Goal: Task Accomplishment & Management: Manage account settings

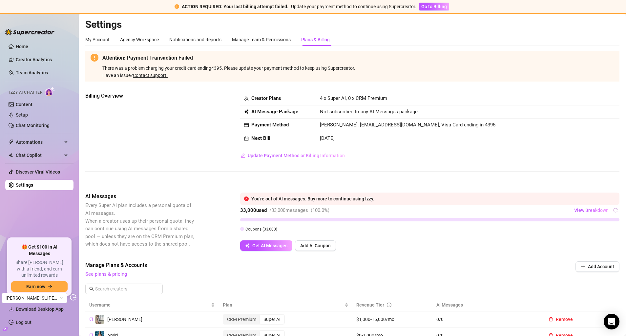
scroll to position [194, 0]
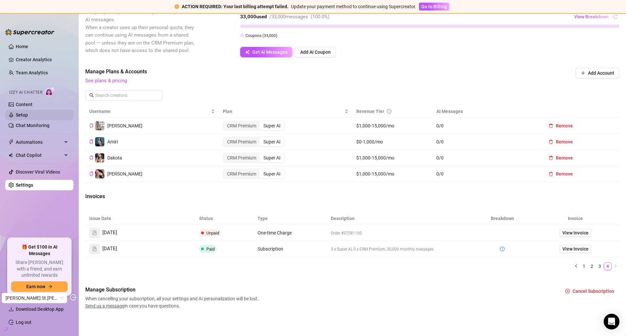
click at [28, 115] on link "Setup" at bounding box center [22, 114] width 12 height 5
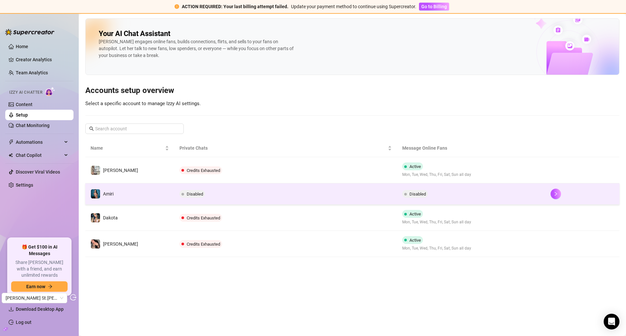
click at [158, 194] on td "Amiri" at bounding box center [129, 194] width 89 height 21
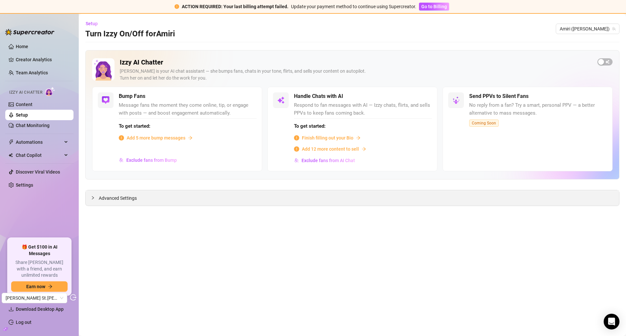
click at [157, 199] on div "Advanced Settings" at bounding box center [352, 198] width 533 height 15
click at [118, 198] on span "Advanced Settings" at bounding box center [118, 198] width 38 height 7
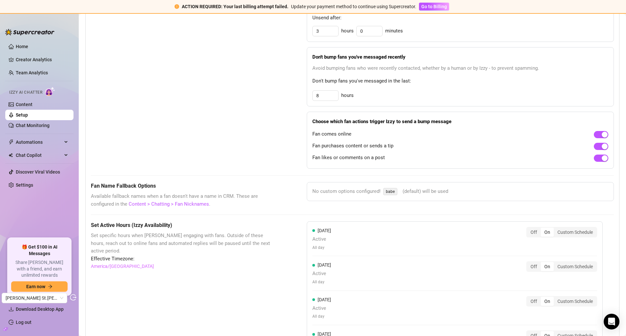
scroll to position [387, 0]
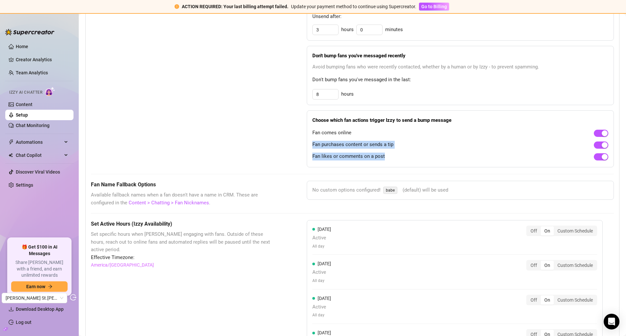
drag, startPoint x: 312, startPoint y: 145, endPoint x: 397, endPoint y: 156, distance: 85.7
click at [397, 156] on div "Fan comes online Fan purchases content or sends a tip Fan likes or comments on …" at bounding box center [460, 145] width 296 height 34
click at [273, 136] on div "Bump Fans Settings" at bounding box center [182, 70] width 183 height 194
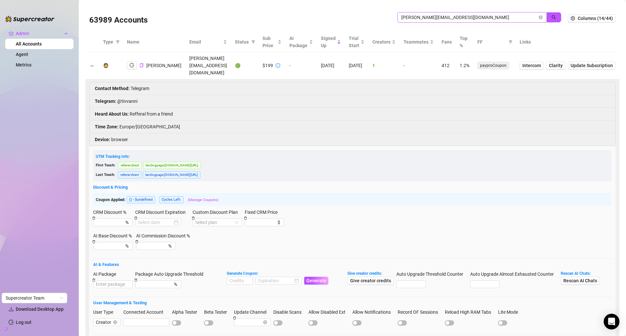
click at [432, 20] on input "vanessa@manholding.de" at bounding box center [469, 17] width 136 height 7
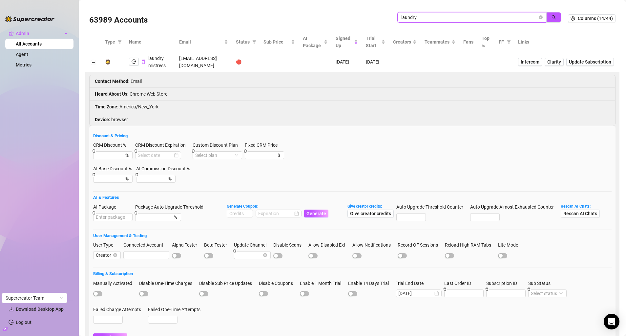
click at [429, 17] on input "laundry" at bounding box center [469, 17] width 136 height 7
paste input "For that you will need to access the online version of the console on your brow…"
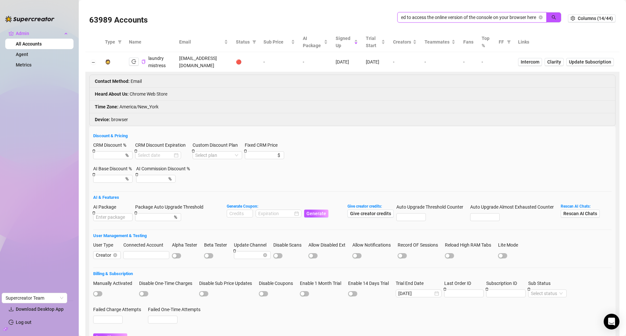
type input "For that you will need to access the online version of the console on your brow…"
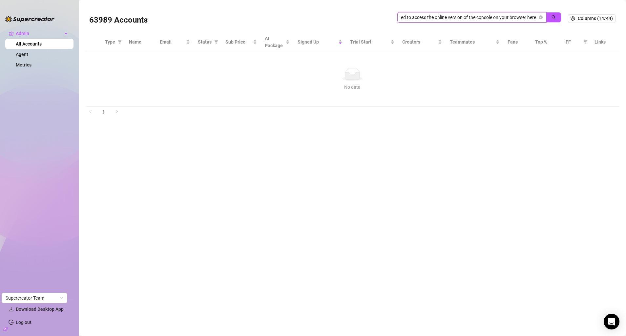
scroll to position [0, 0]
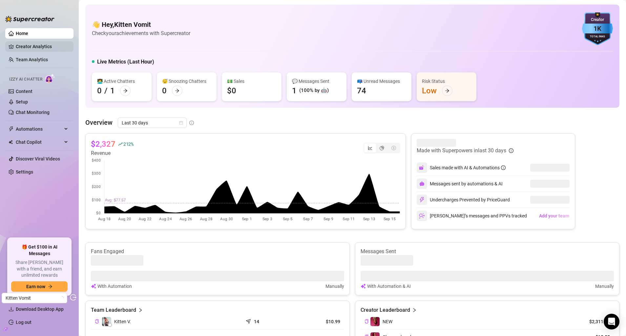
click at [31, 47] on link "Creator Analytics" at bounding box center [42, 46] width 52 height 10
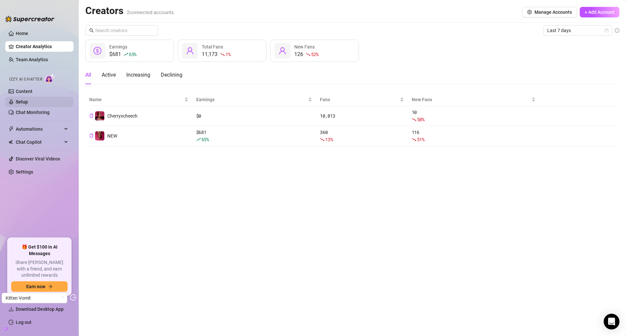
click at [28, 99] on link "Setup" at bounding box center [22, 101] width 12 height 5
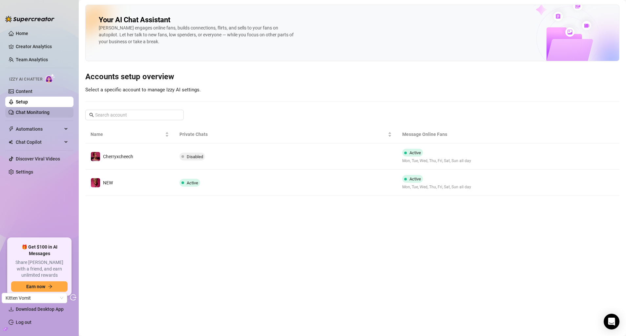
click at [35, 115] on link "Chat Monitoring" at bounding box center [33, 112] width 34 height 5
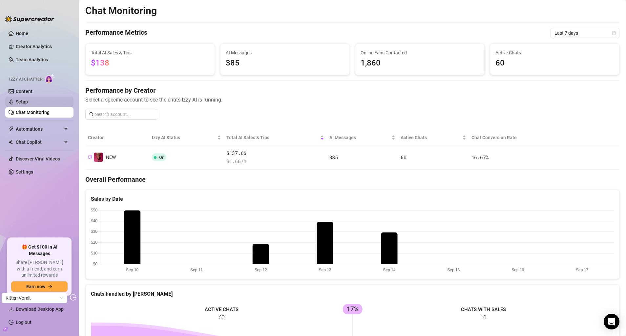
click at [28, 104] on link "Setup" at bounding box center [22, 101] width 12 height 5
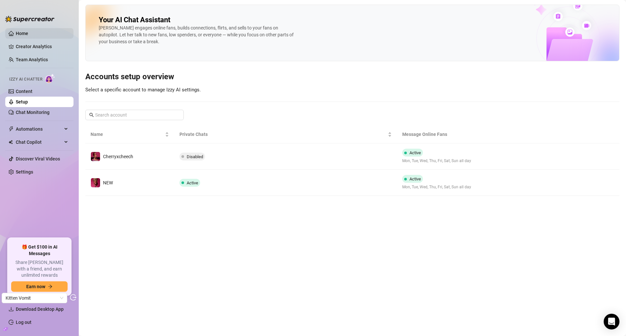
click at [28, 34] on link "Home" at bounding box center [22, 33] width 12 height 5
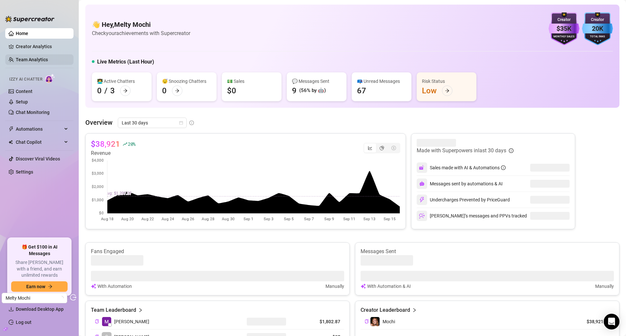
click at [46, 57] on link "Team Analytics" at bounding box center [32, 59] width 32 height 5
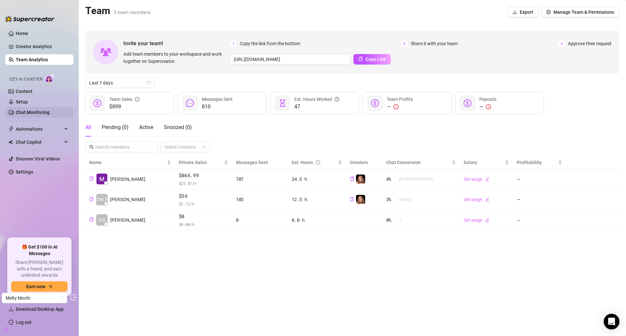
click at [40, 112] on link "Chat Monitoring" at bounding box center [33, 112] width 34 height 5
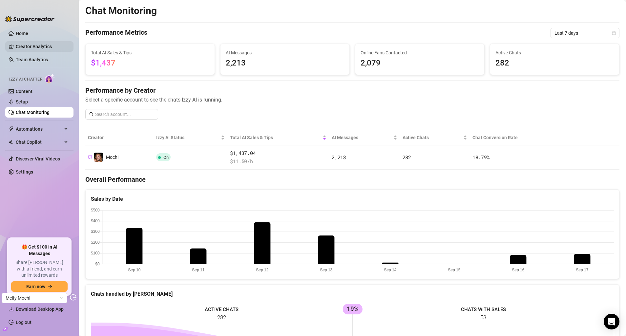
click at [57, 50] on link "Creator Analytics" at bounding box center [42, 46] width 52 height 10
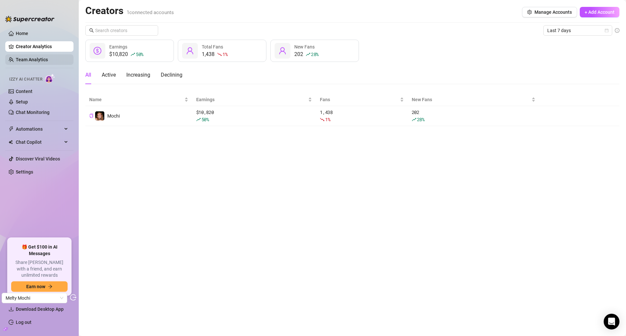
click at [45, 59] on link "Team Analytics" at bounding box center [32, 59] width 32 height 5
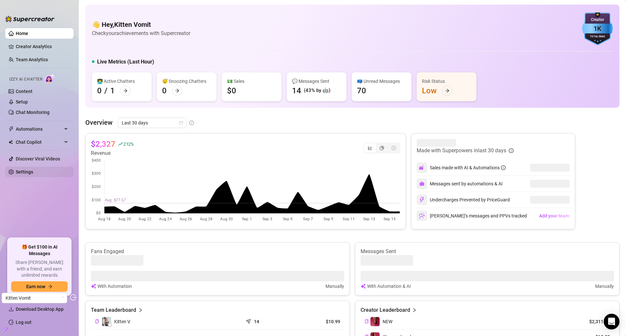
click at [32, 170] on link "Settings" at bounding box center [24, 172] width 17 height 5
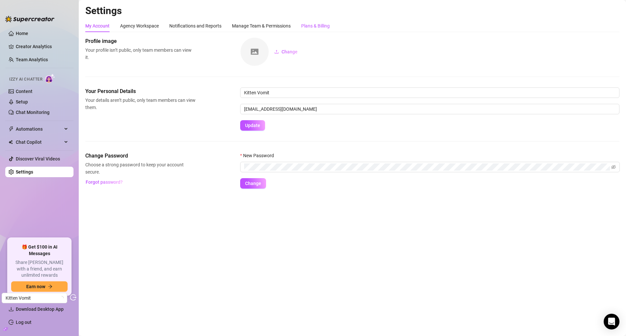
click at [312, 26] on div "Plans & Billing" at bounding box center [315, 25] width 29 height 7
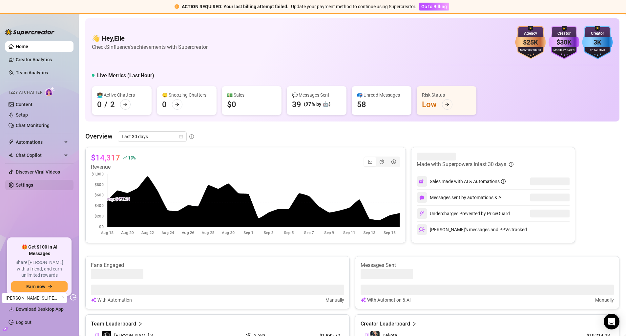
click at [33, 183] on link "Settings" at bounding box center [24, 185] width 17 height 5
click at [31, 185] on link "Settings" at bounding box center [24, 185] width 17 height 5
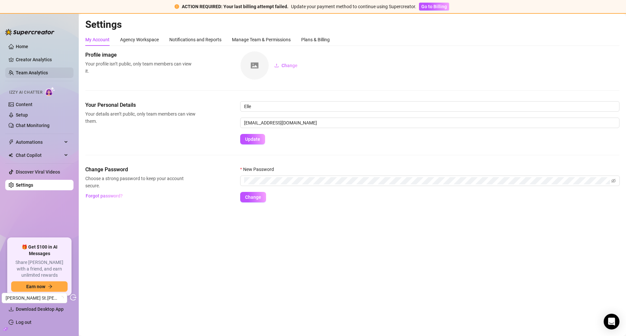
click at [42, 74] on link "Team Analytics" at bounding box center [32, 72] width 32 height 5
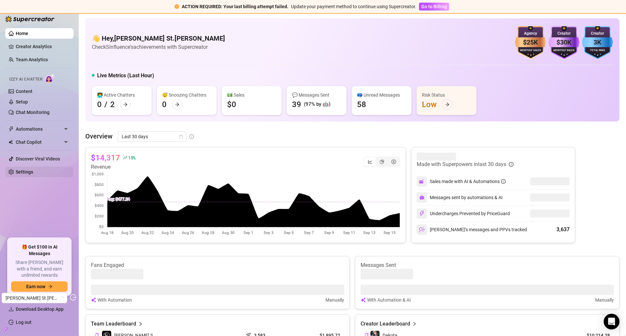
click at [29, 171] on link "Settings" at bounding box center [24, 172] width 17 height 5
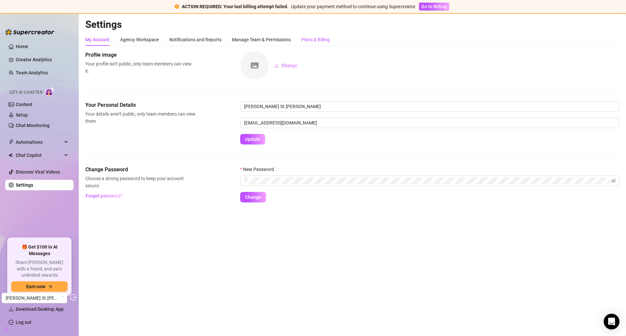
click at [312, 42] on div "Plans & Billing" at bounding box center [315, 39] width 29 height 7
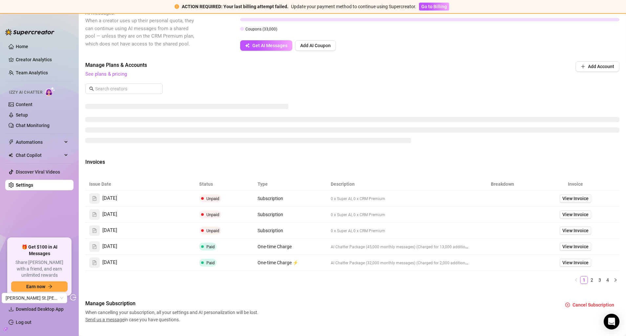
scroll to position [214, 0]
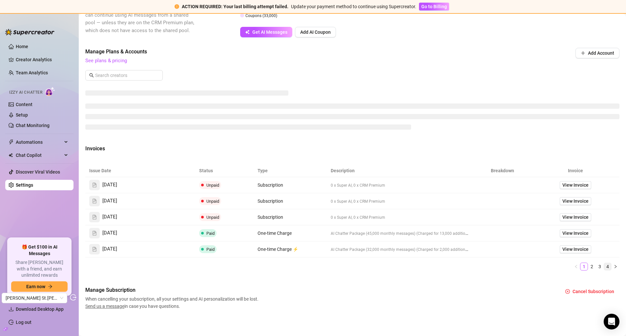
click at [609, 268] on link "4" at bounding box center [607, 266] width 7 height 7
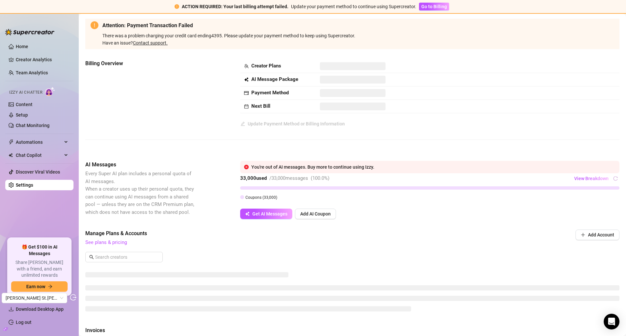
scroll to position [0, 0]
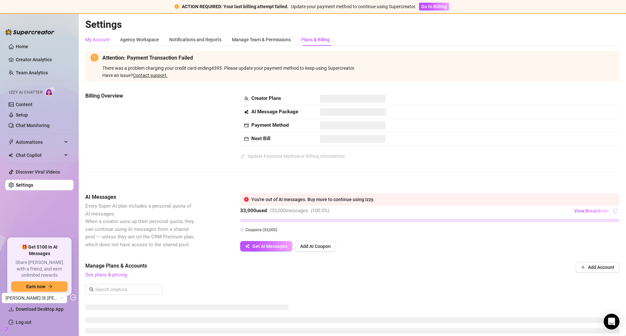
click at [100, 38] on div "My Account" at bounding box center [97, 39] width 24 height 7
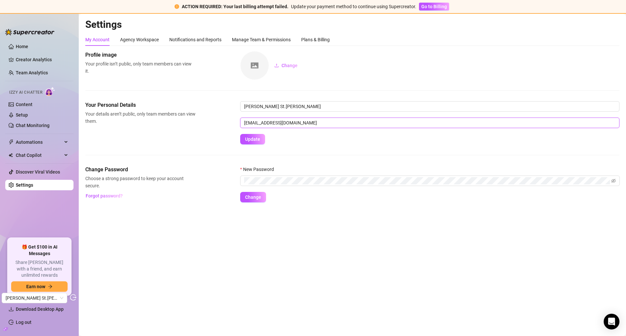
click at [285, 124] on input "[EMAIL_ADDRESS][DOMAIN_NAME]" at bounding box center [429, 123] width 379 height 10
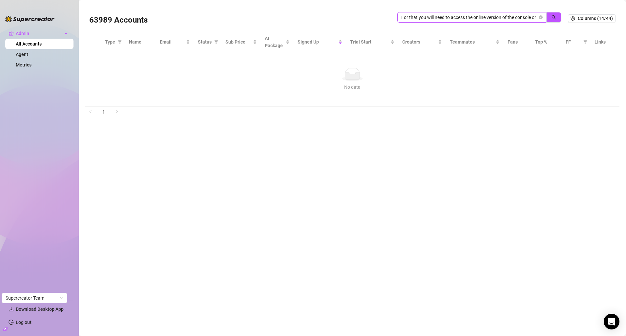
click at [438, 20] on input "For that you will need to access the online version of the console on your brow…" at bounding box center [469, 17] width 136 height 7
type input "[EMAIL_ADDRESS][DOMAIN_NAME]"
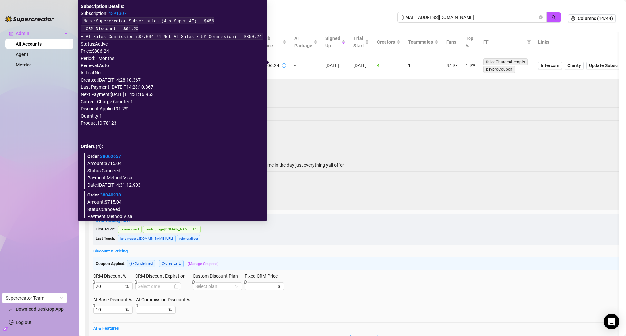
click at [275, 64] on td "$806.24" at bounding box center [274, 65] width 32 height 27
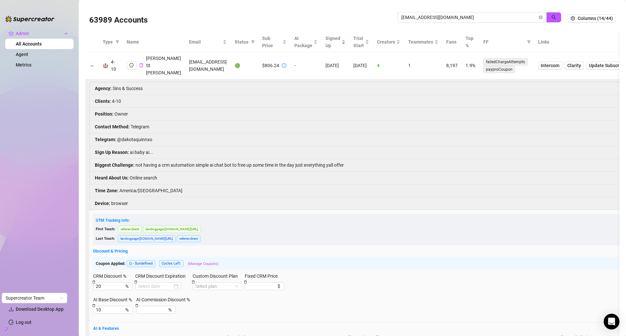
click at [282, 63] on icon "info-circle" at bounding box center [284, 65] width 5 height 5
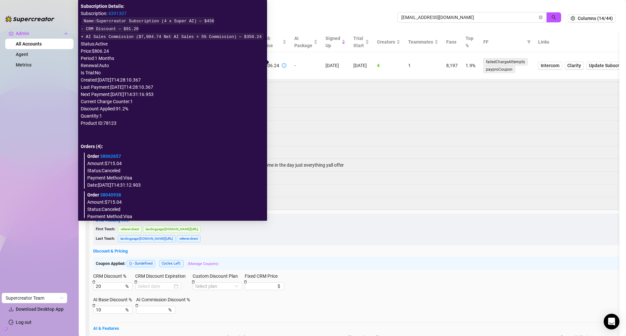
click at [116, 15] on link "4391307" at bounding box center [117, 13] width 18 height 5
